Goal: Navigation & Orientation: Find specific page/section

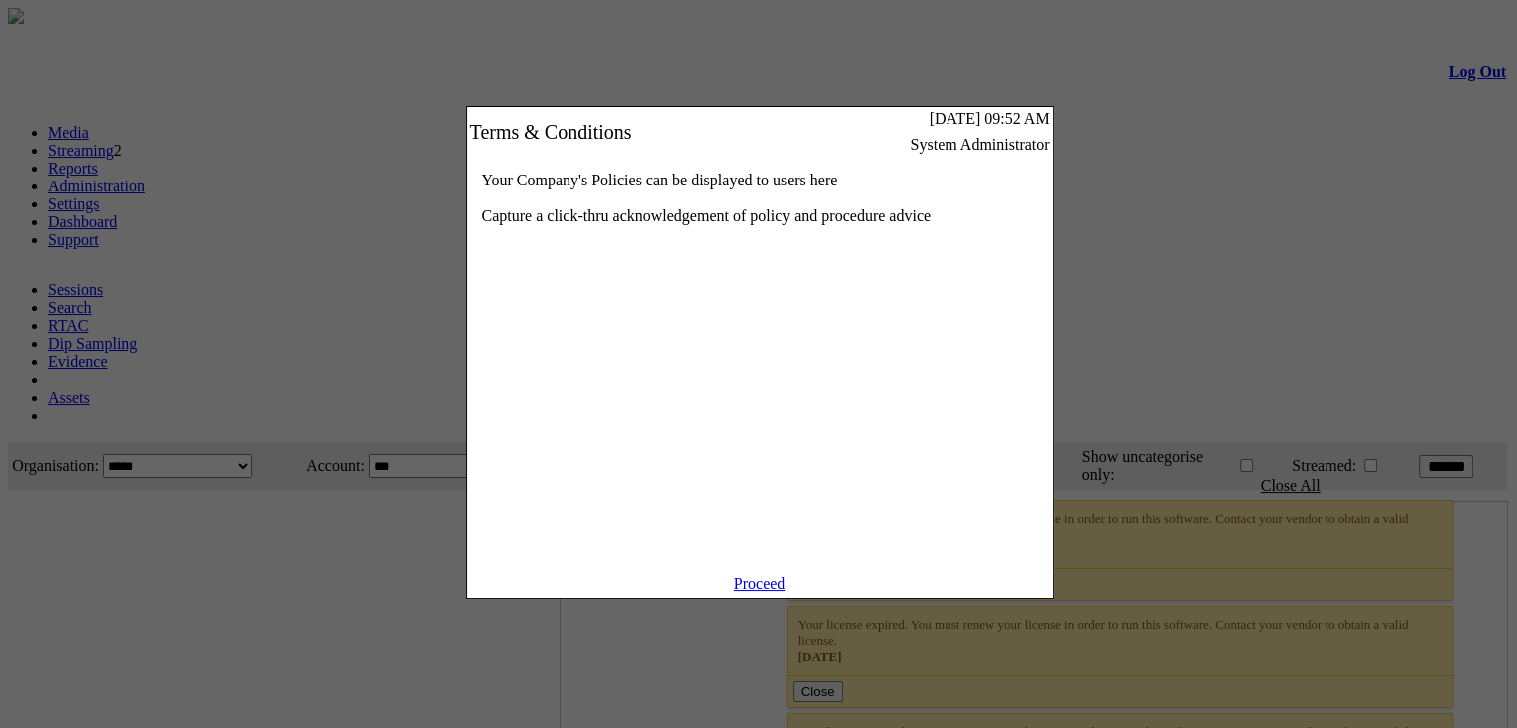
click at [722, 598] on div "Proceed" at bounding box center [760, 587] width 587 height 23
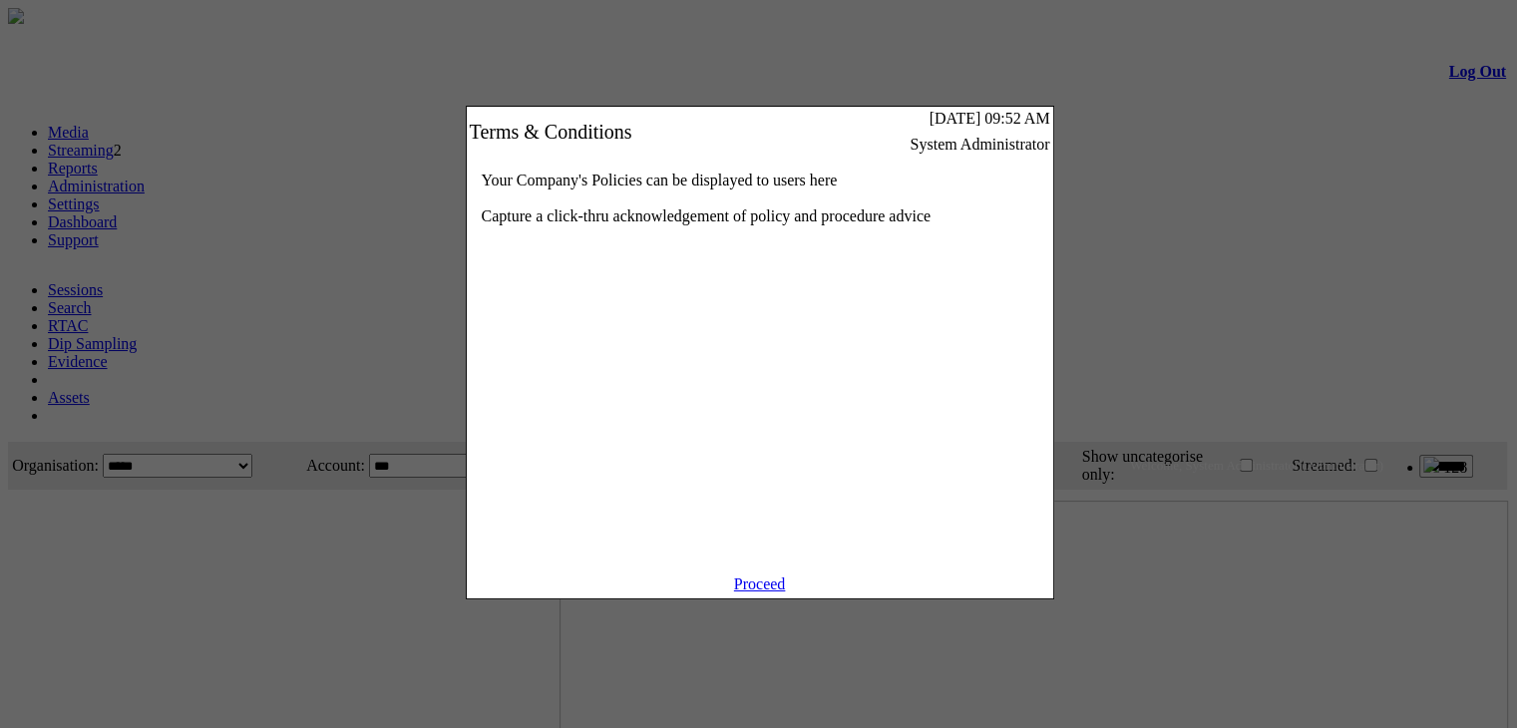
drag, startPoint x: 766, startPoint y: 584, endPoint x: 765, endPoint y: 603, distance: 19.0
click at [765, 599] on div "Terms & Conditions Tue 12 Aug 2025 09:52 AM System Administrator Your Company's…" at bounding box center [760, 353] width 587 height 492
click at [765, 593] on link "Proceed" at bounding box center [760, 584] width 52 height 17
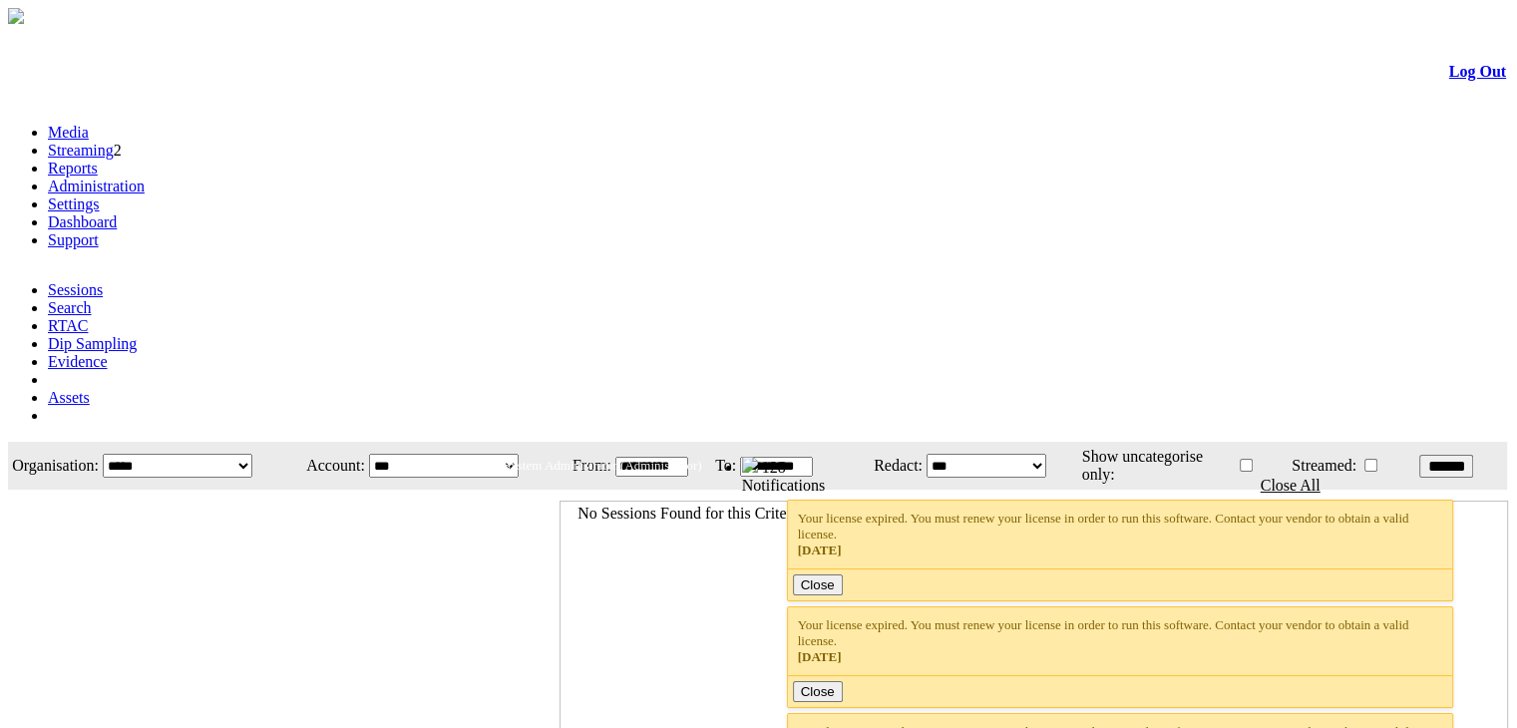
click at [114, 142] on link "Streaming" at bounding box center [81, 150] width 66 height 17
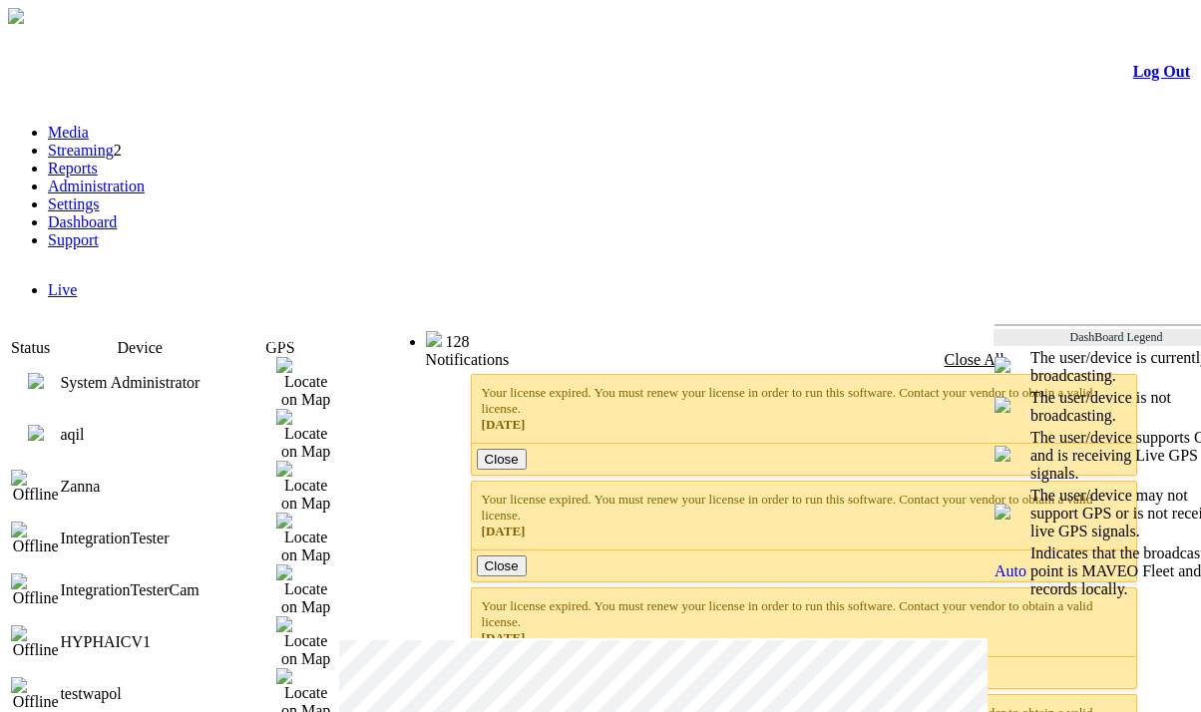
click at [44, 425] on img at bounding box center [36, 433] width 16 height 16
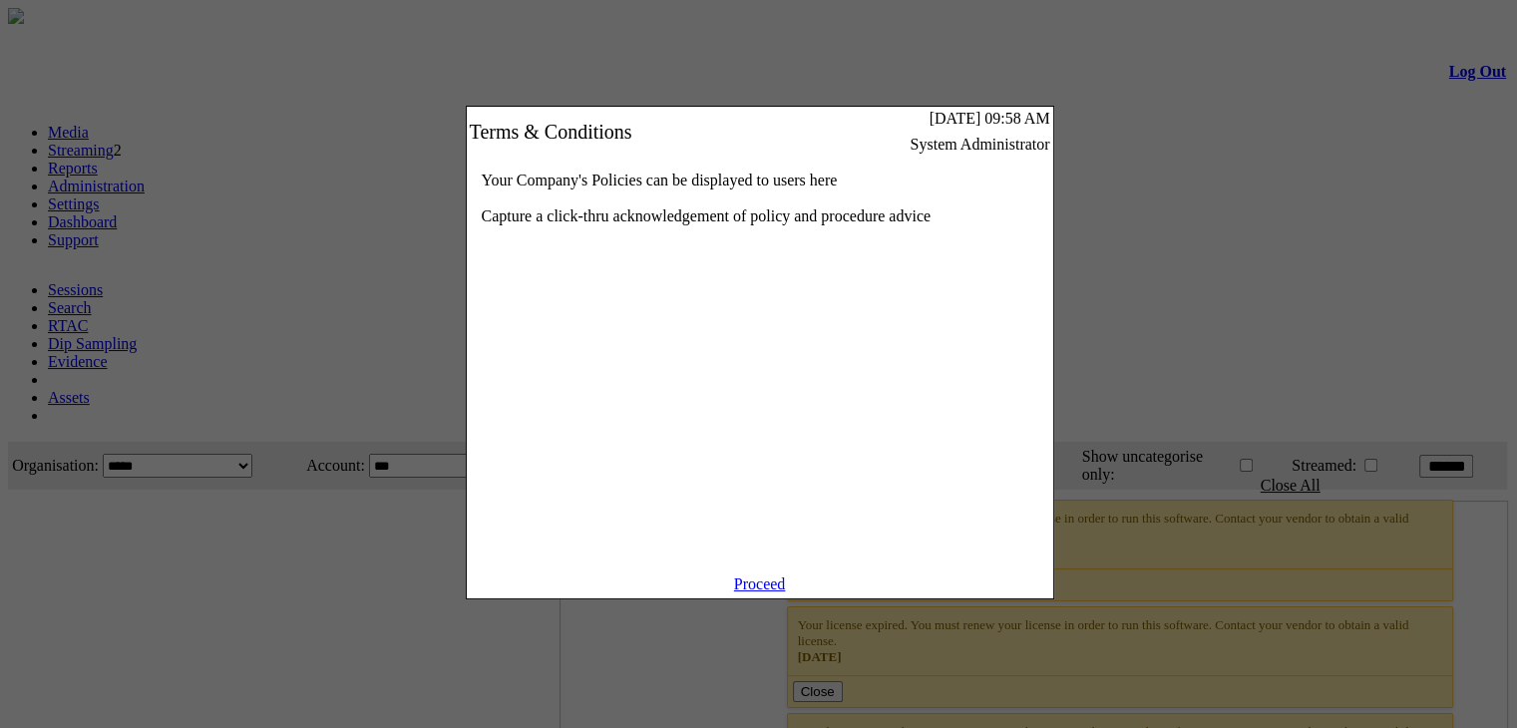
click at [753, 593] on link "Proceed" at bounding box center [760, 584] width 52 height 17
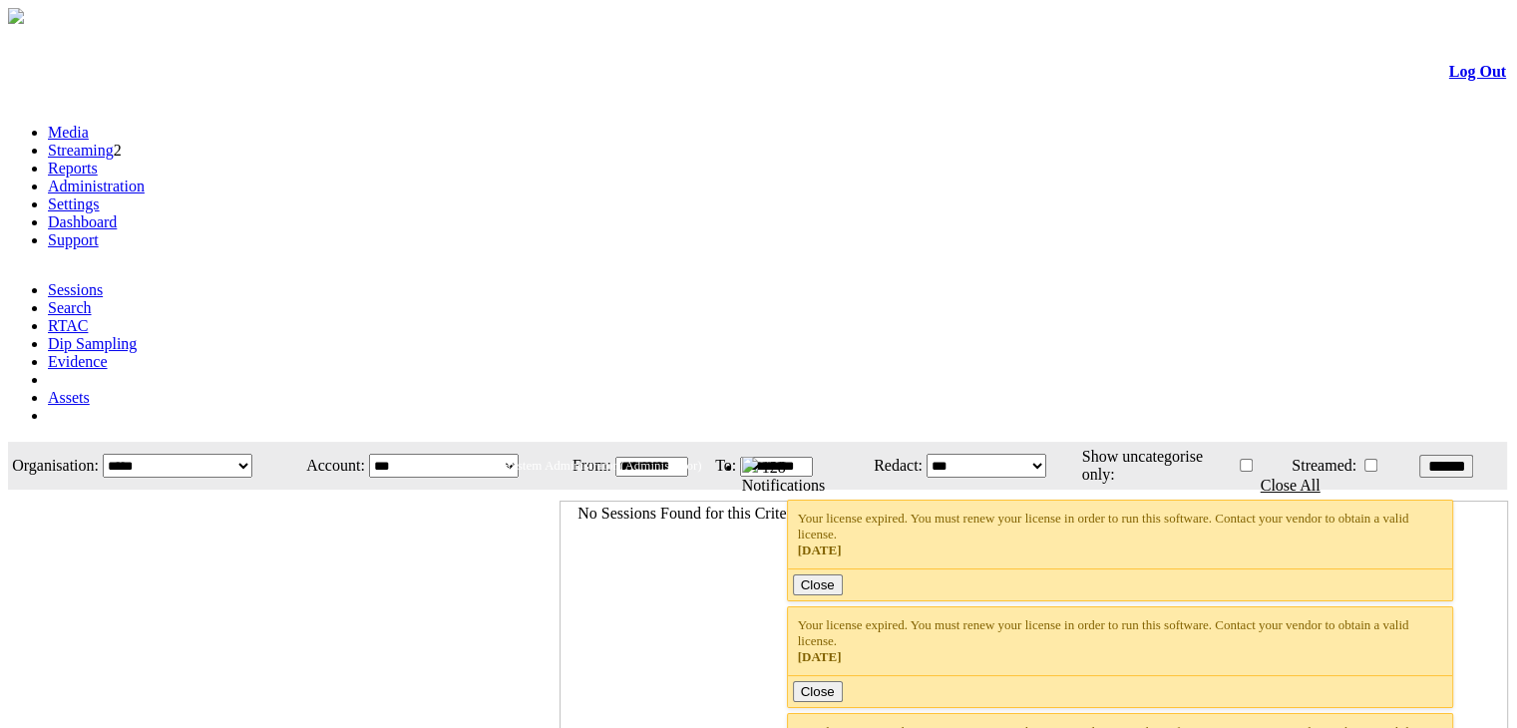
click at [114, 142] on link "Streaming" at bounding box center [81, 150] width 66 height 17
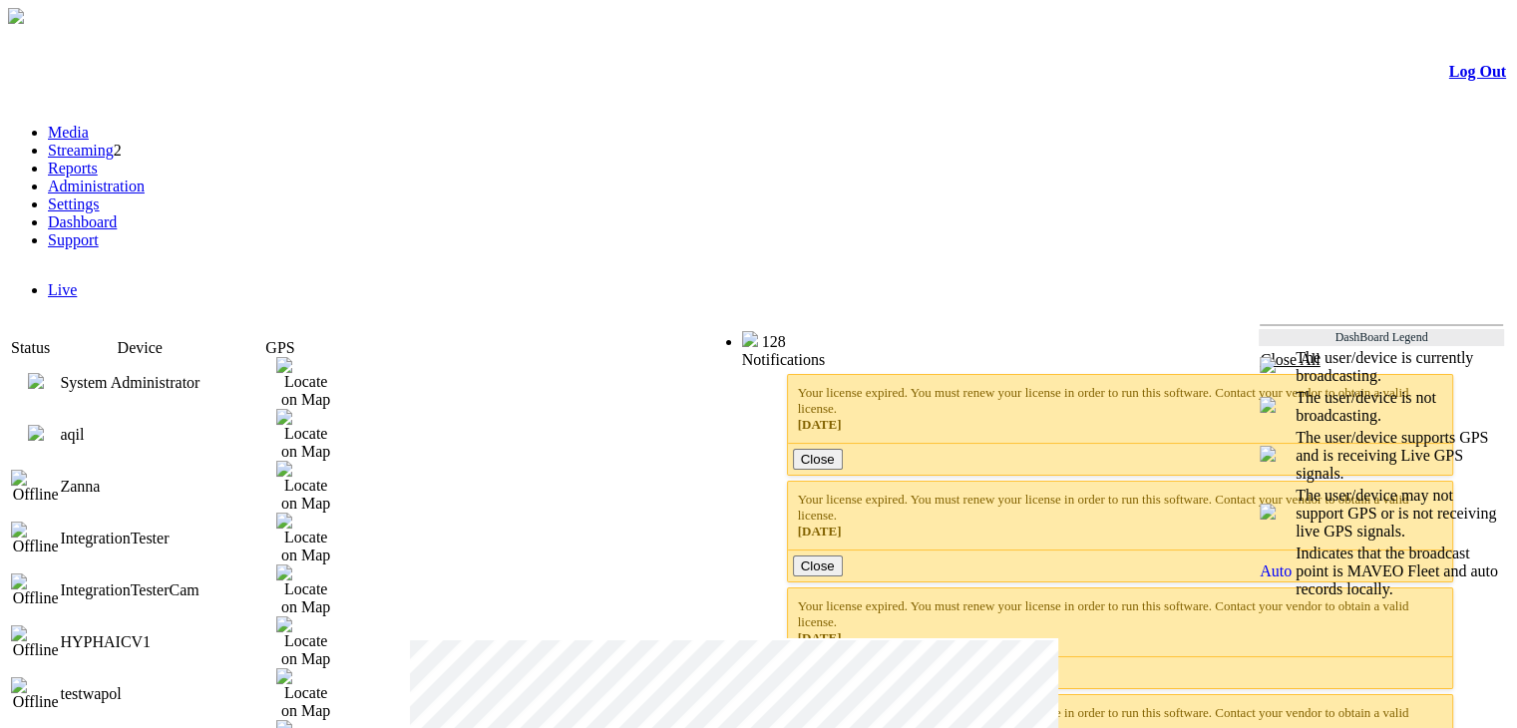
click at [44, 425] on img at bounding box center [36, 433] width 16 height 16
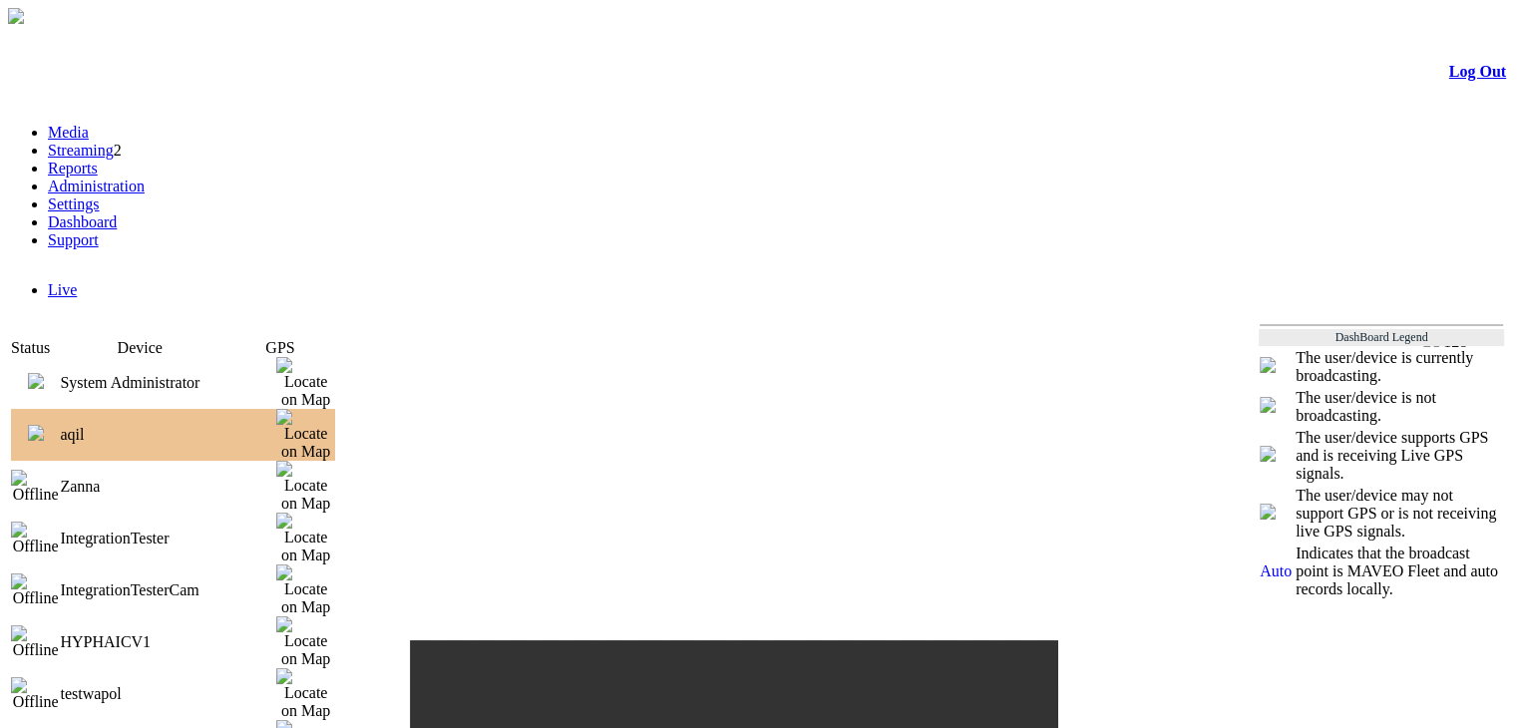
drag, startPoint x: 1514, startPoint y: 0, endPoint x: 74, endPoint y: 245, distance: 1461.3
click at [44, 373] on img at bounding box center [36, 381] width 16 height 16
